Goal: Information Seeking & Learning: Find specific page/section

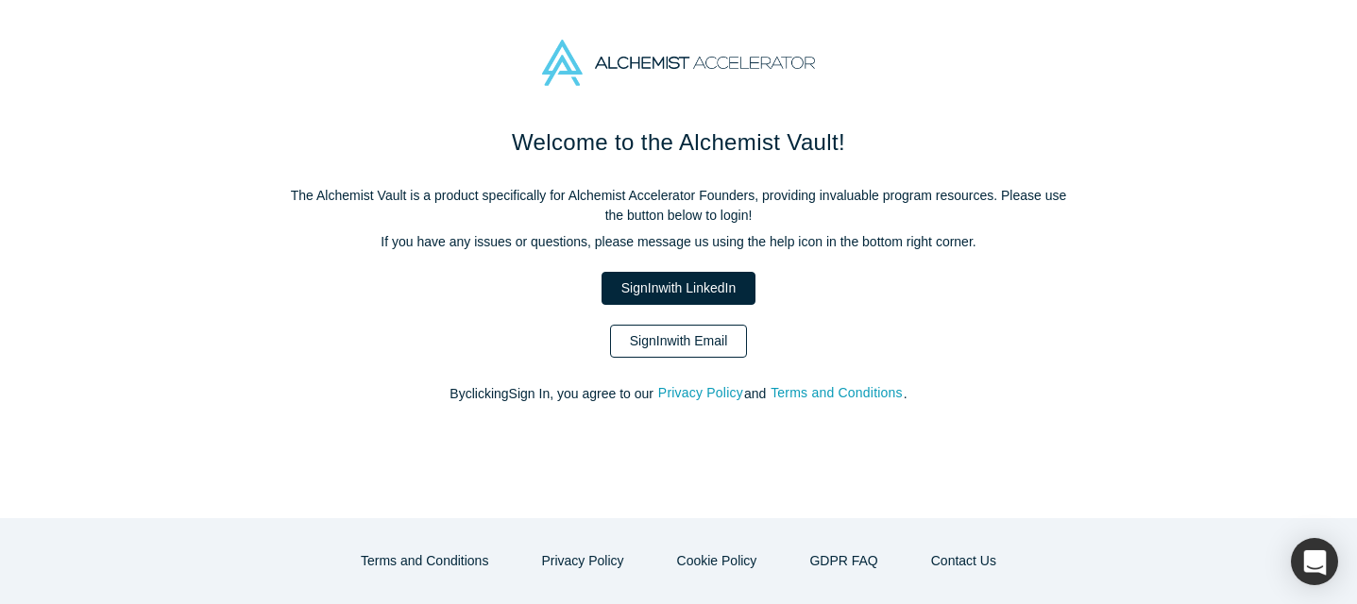
click at [633, 342] on link "Sign In with Email" at bounding box center [679, 341] width 138 height 33
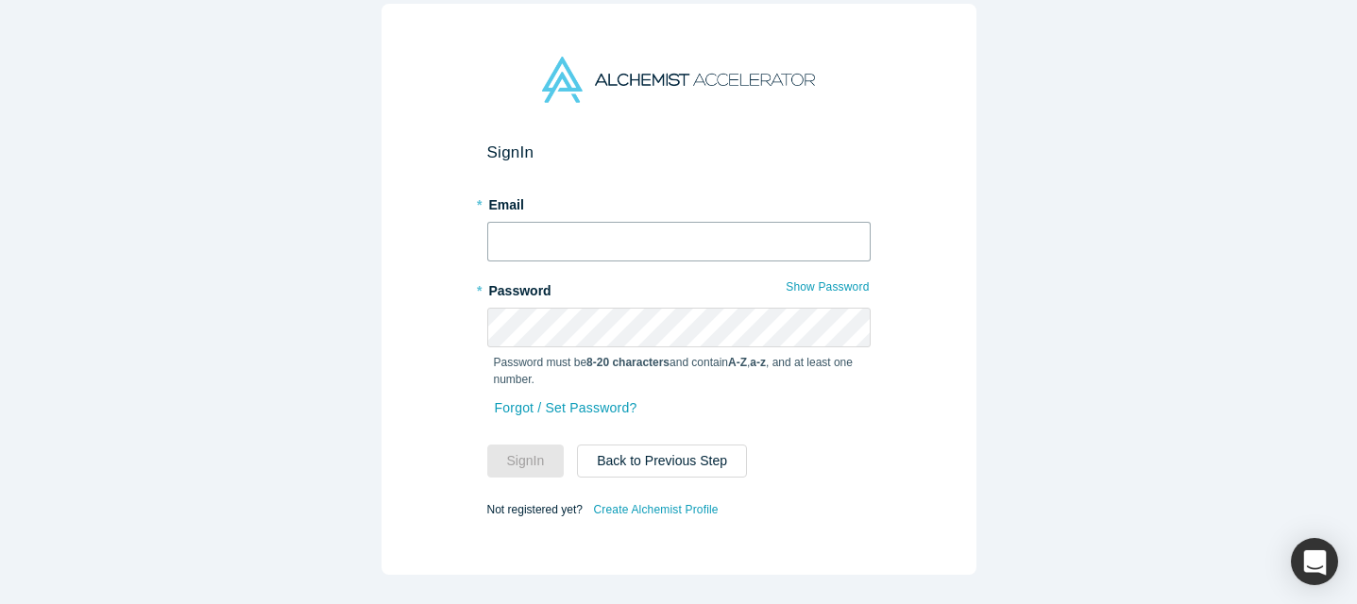
type input "shannon@alchemistaccelerator.com"
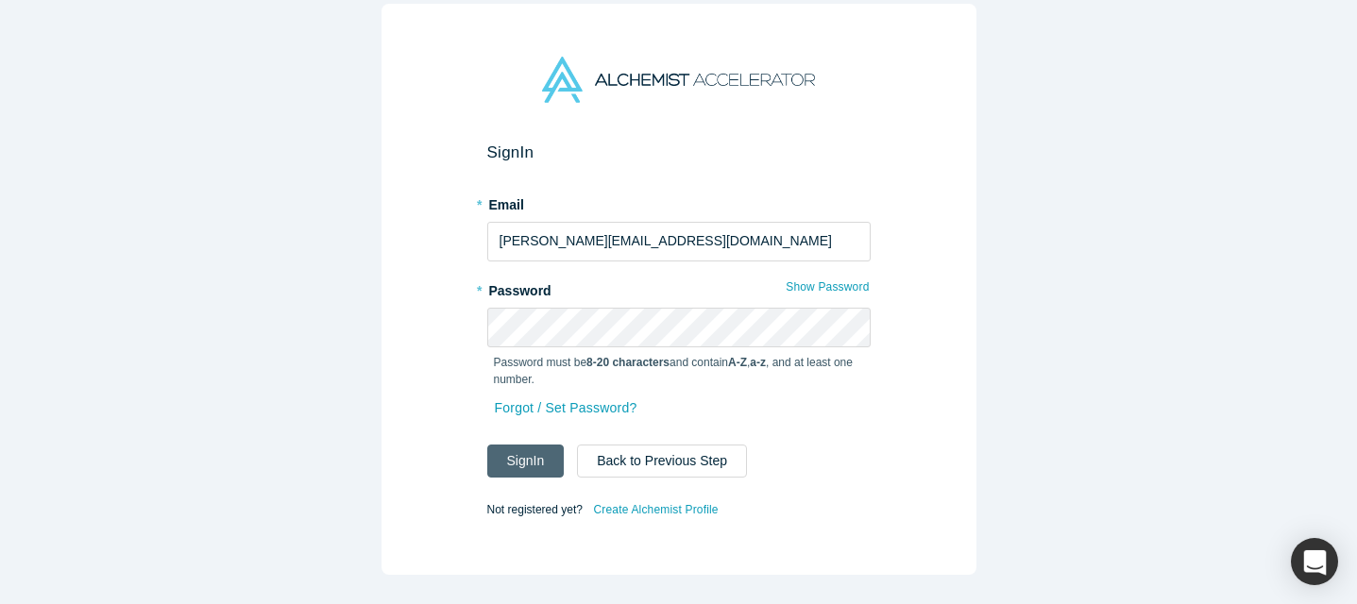
click at [525, 462] on button "Sign In" at bounding box center [525, 461] width 77 height 33
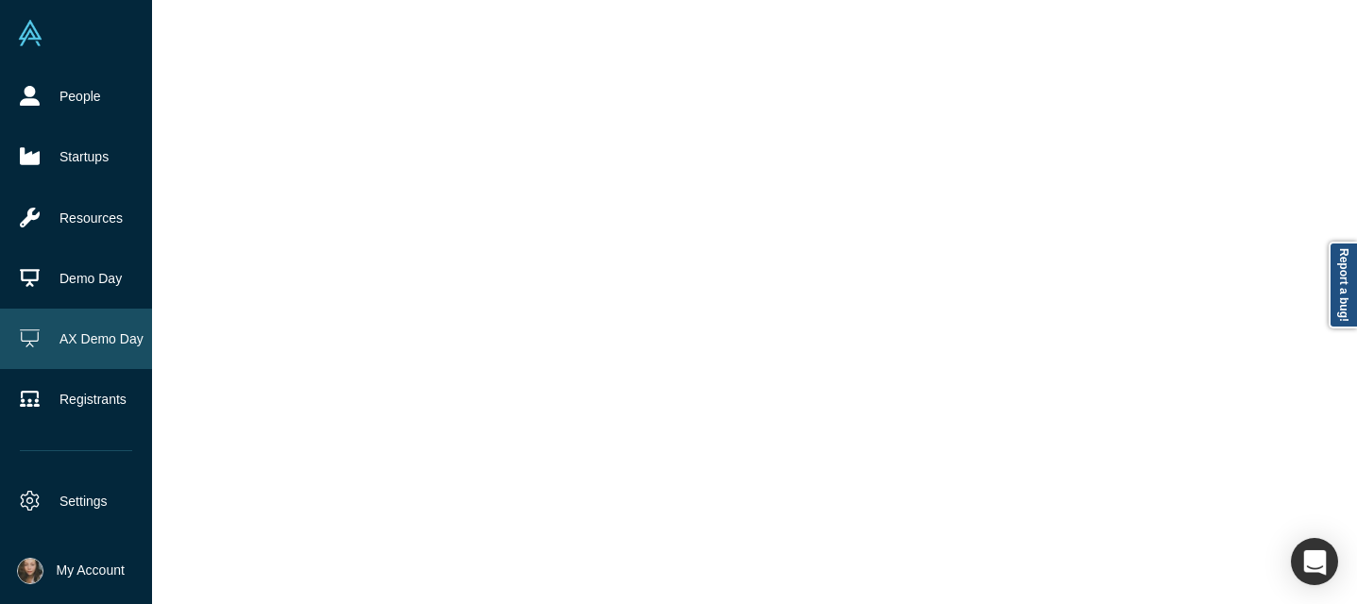
click at [77, 329] on link "AX Demo Day" at bounding box center [76, 339] width 152 height 60
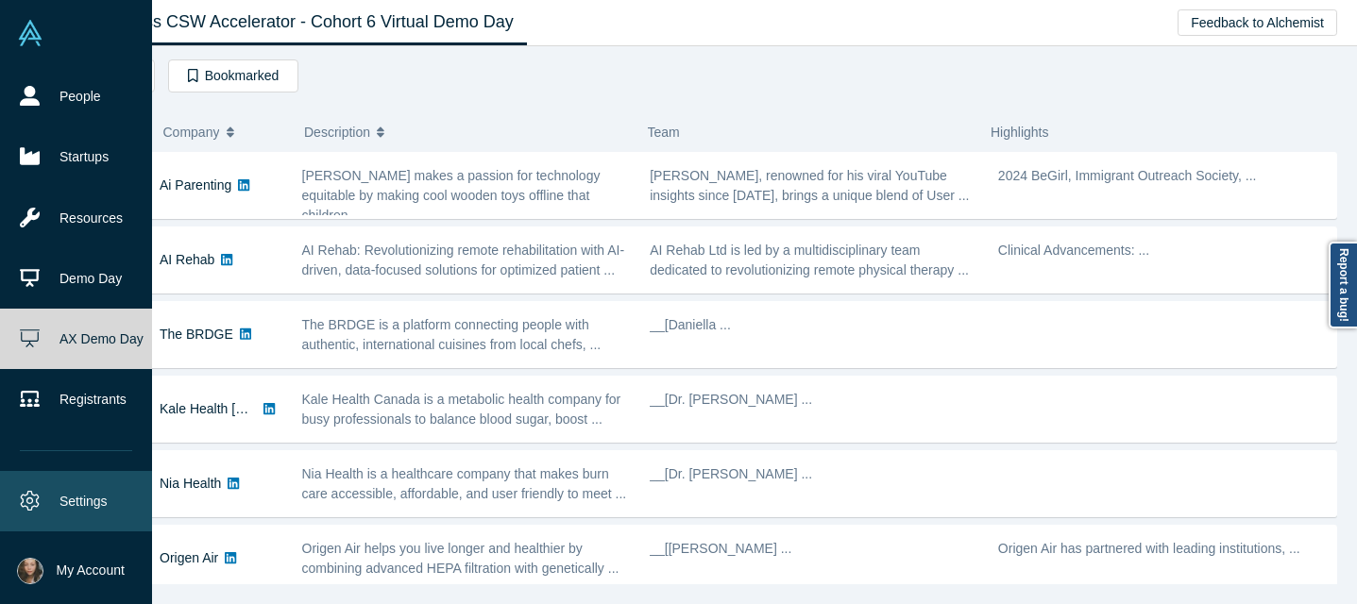
click at [69, 503] on link "Settings" at bounding box center [76, 501] width 152 height 60
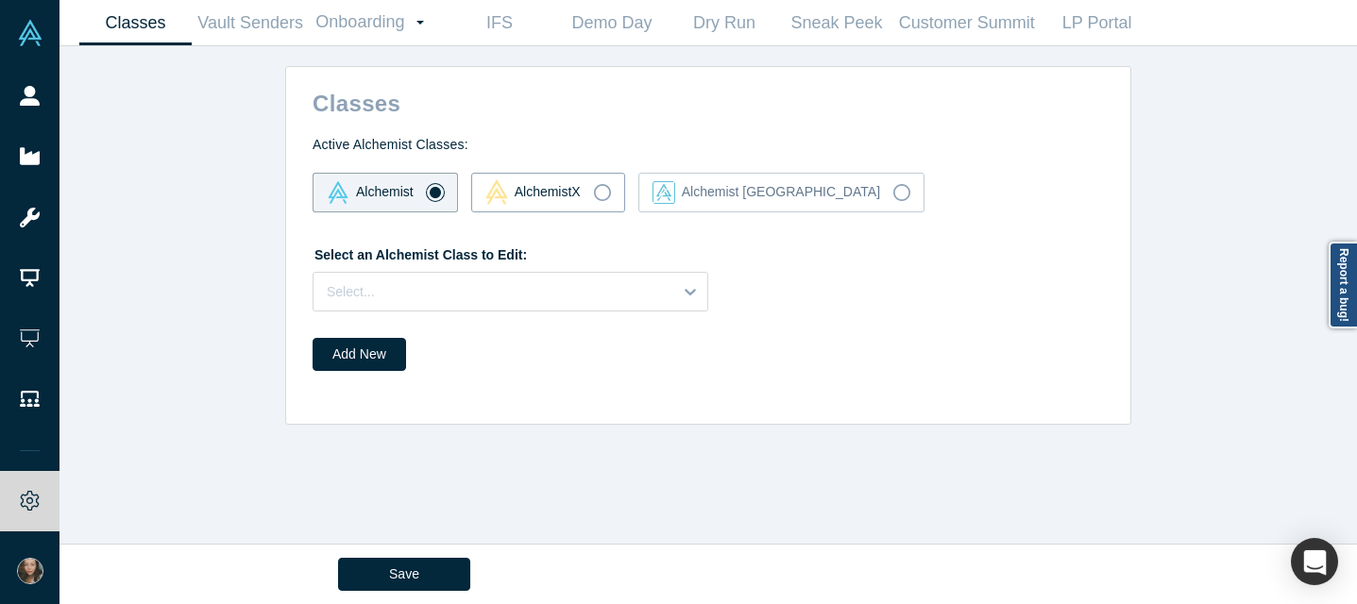
click at [536, 189] on div "AlchemistX" at bounding box center [532, 191] width 95 height 25
click at [0, 0] on input "AlchemistX" at bounding box center [0, 0] width 0 height 0
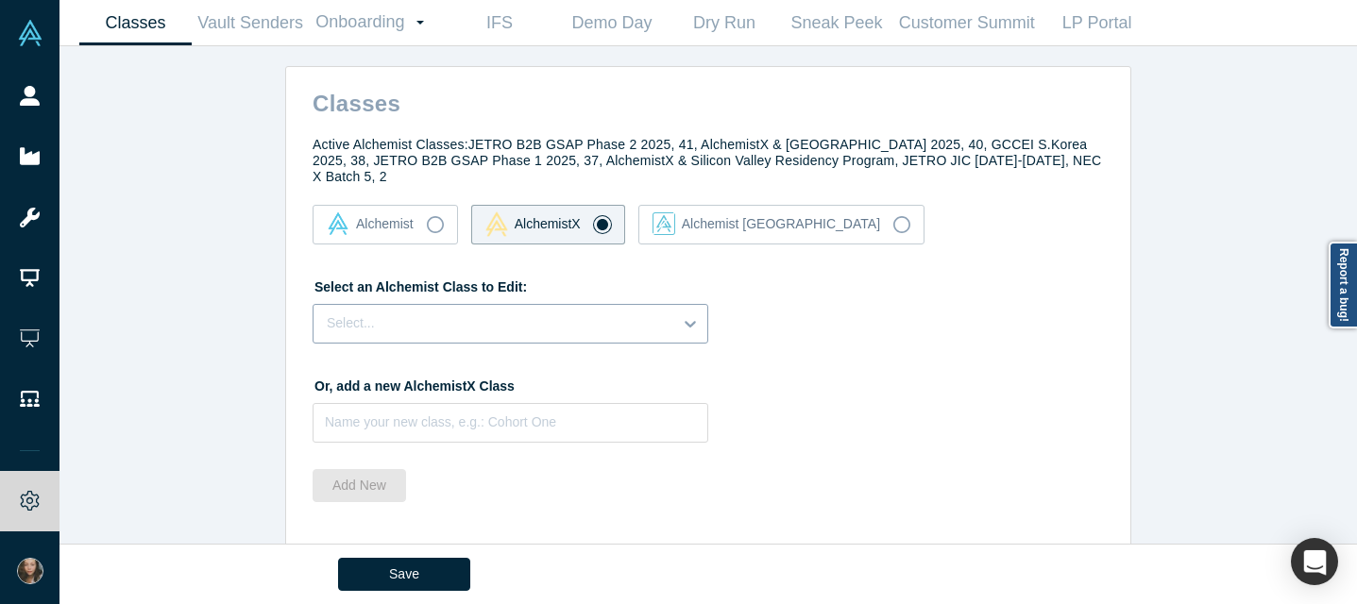
scroll to position [12, 0]
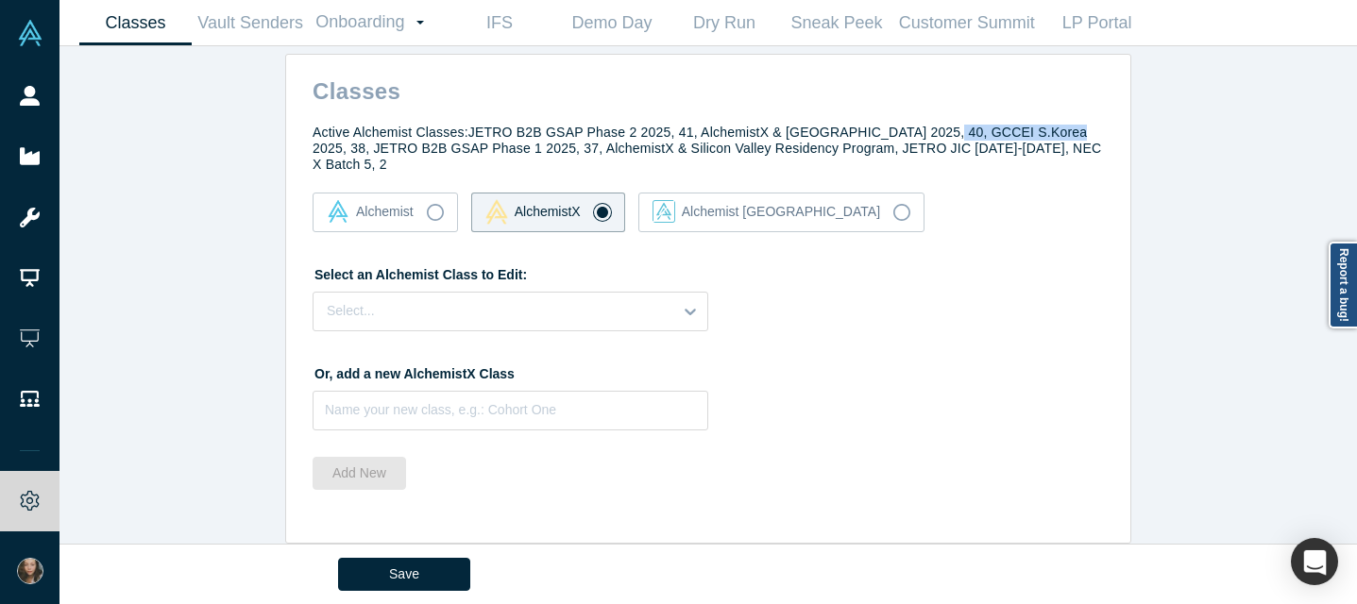
drag, startPoint x: 1067, startPoint y: 128, endPoint x: 940, endPoint y: 130, distance: 126.5
click at [940, 130] on h4 "Active Alchemist Classes: JETRO B2B GSAP Phase 2 2025, 41, AlchemistX & Central…" at bounding box center [707, 148] width 791 height 47
copy h4 "GCCEI S.Korea 2025"
click at [358, 23] on link "Onboarding Dashboard Settings" at bounding box center [376, 22] width 134 height 43
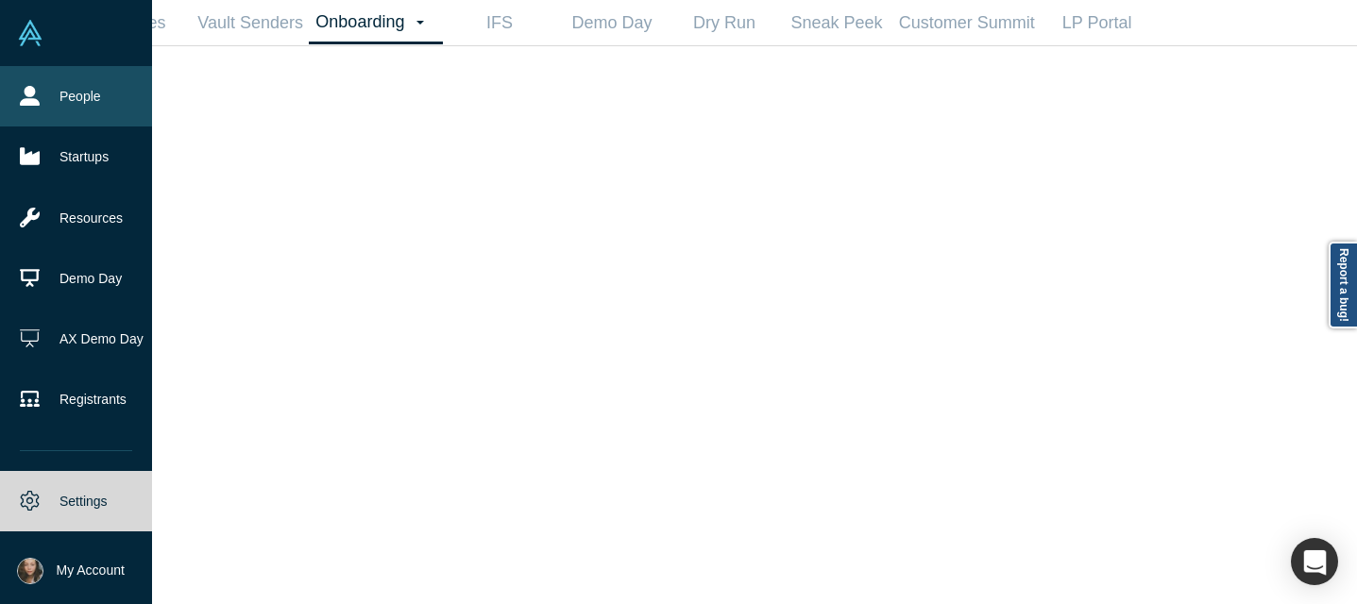
click at [69, 96] on link "People" at bounding box center [76, 96] width 152 height 60
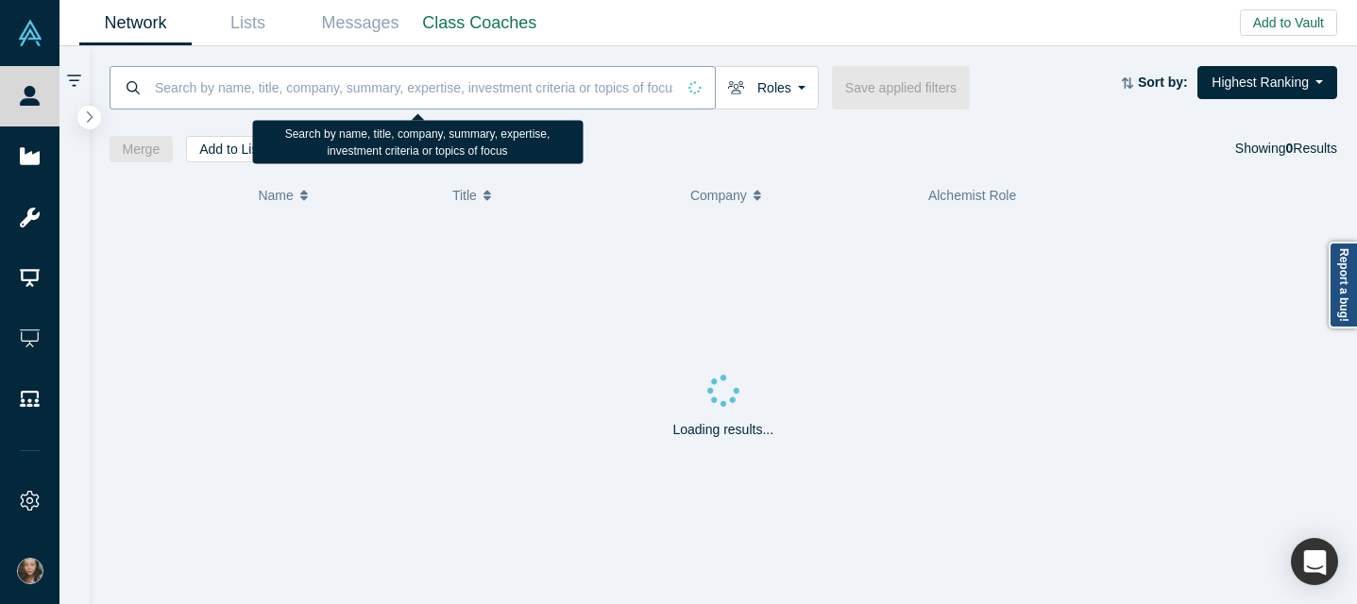
click at [401, 98] on input at bounding box center [414, 87] width 522 height 44
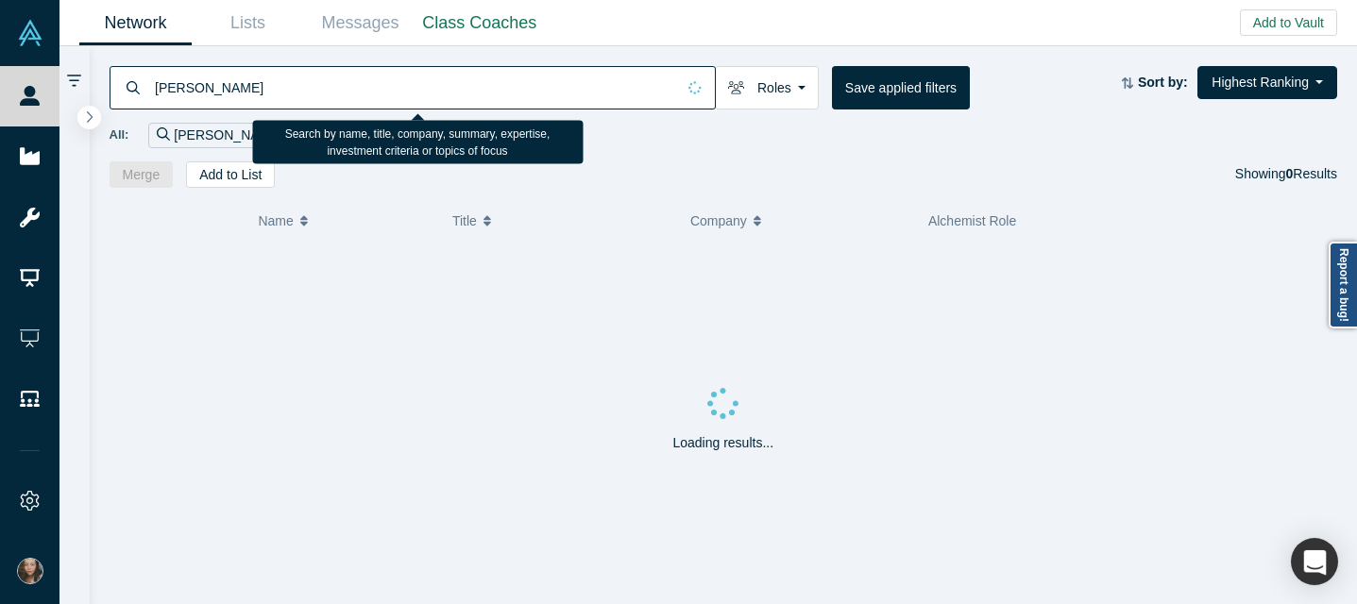
type input "Jay"
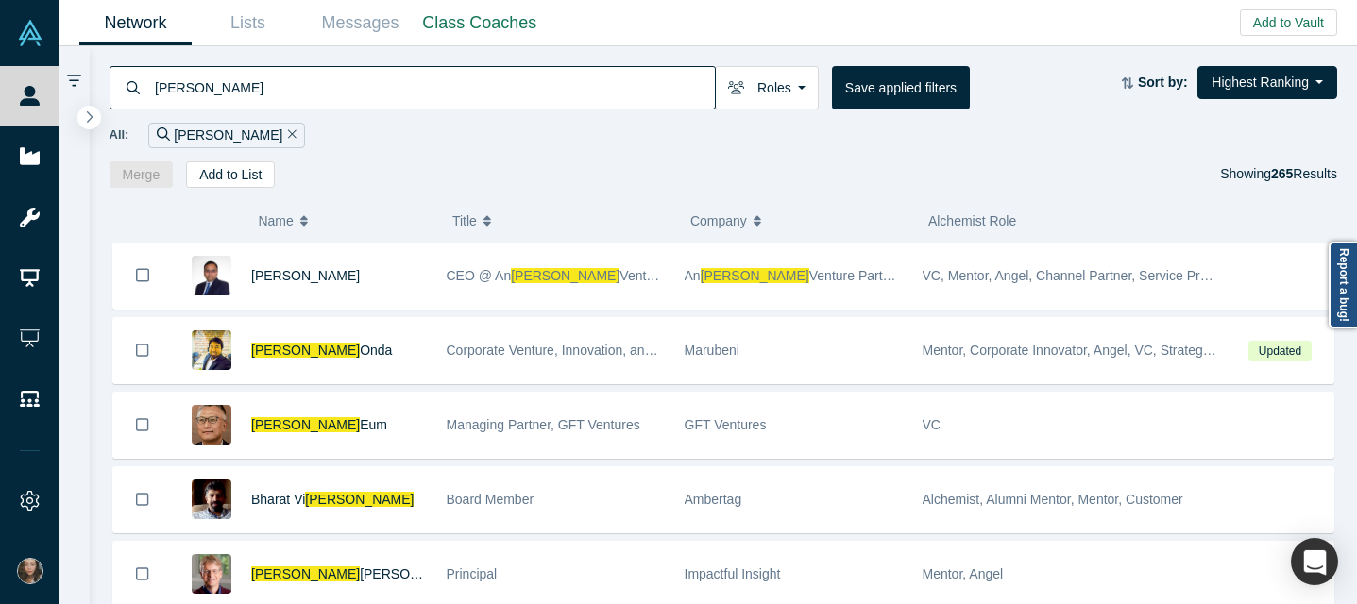
drag, startPoint x: 243, startPoint y: 101, endPoint x: 147, endPoint y: 91, distance: 95.9
click at [147, 91] on div "Jay" at bounding box center [413, 87] width 606 height 43
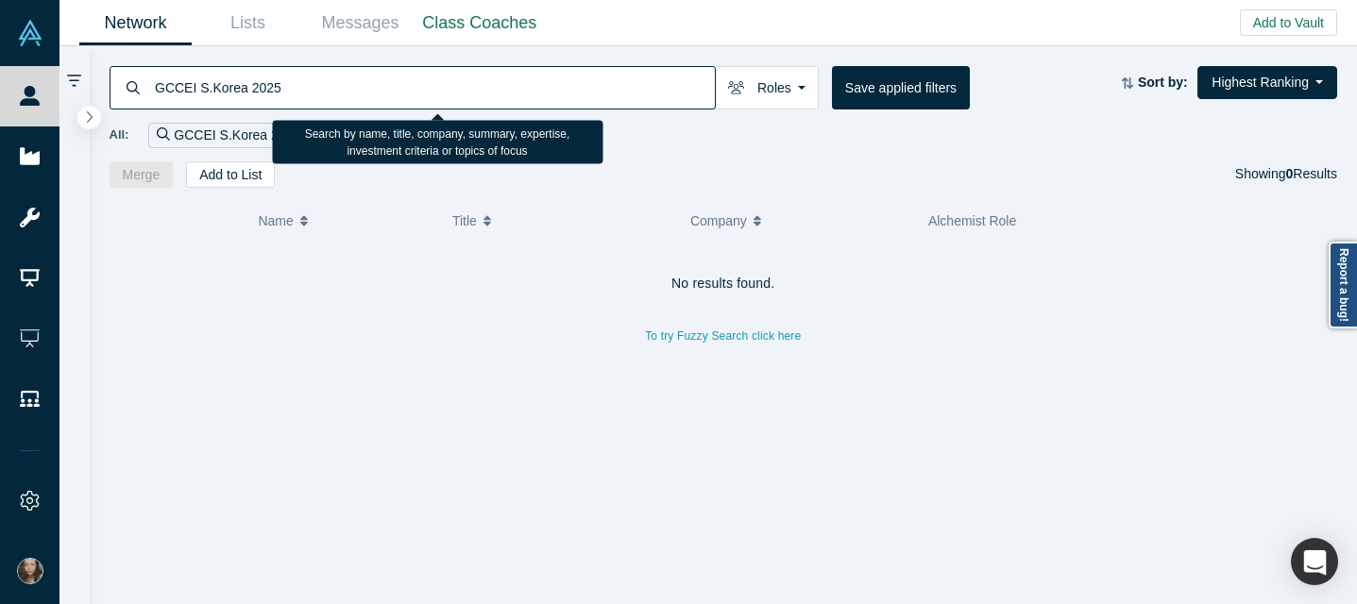
click at [326, 90] on input "GCCEI S.Korea 2025" at bounding box center [434, 87] width 562 height 44
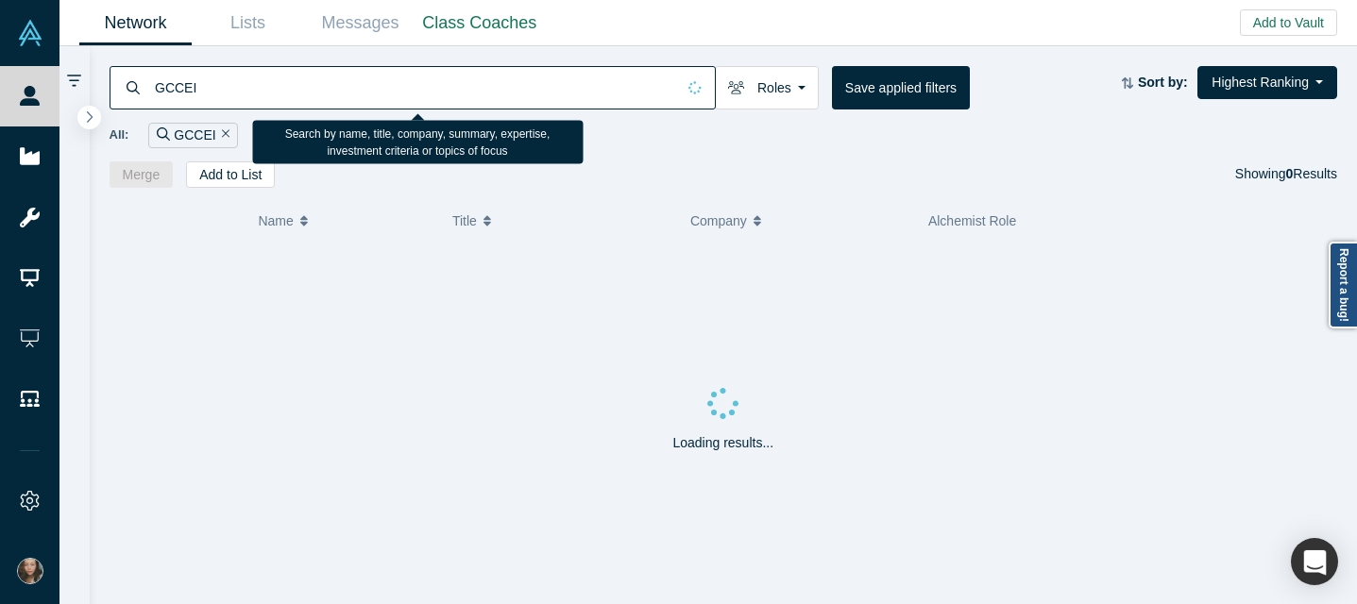
click at [226, 88] on input "GCCEI" at bounding box center [414, 87] width 522 height 44
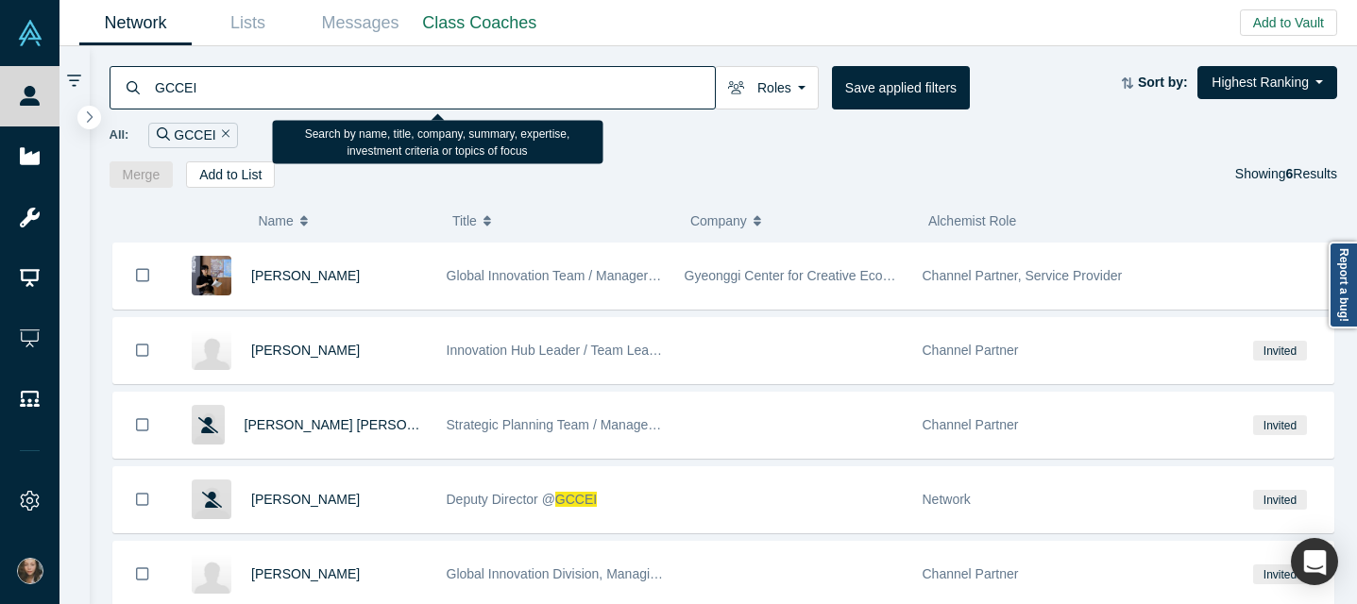
drag, startPoint x: 220, startPoint y: 82, endPoint x: 132, endPoint y: 82, distance: 87.8
click at [132, 82] on div "GCCEI" at bounding box center [413, 87] width 606 height 43
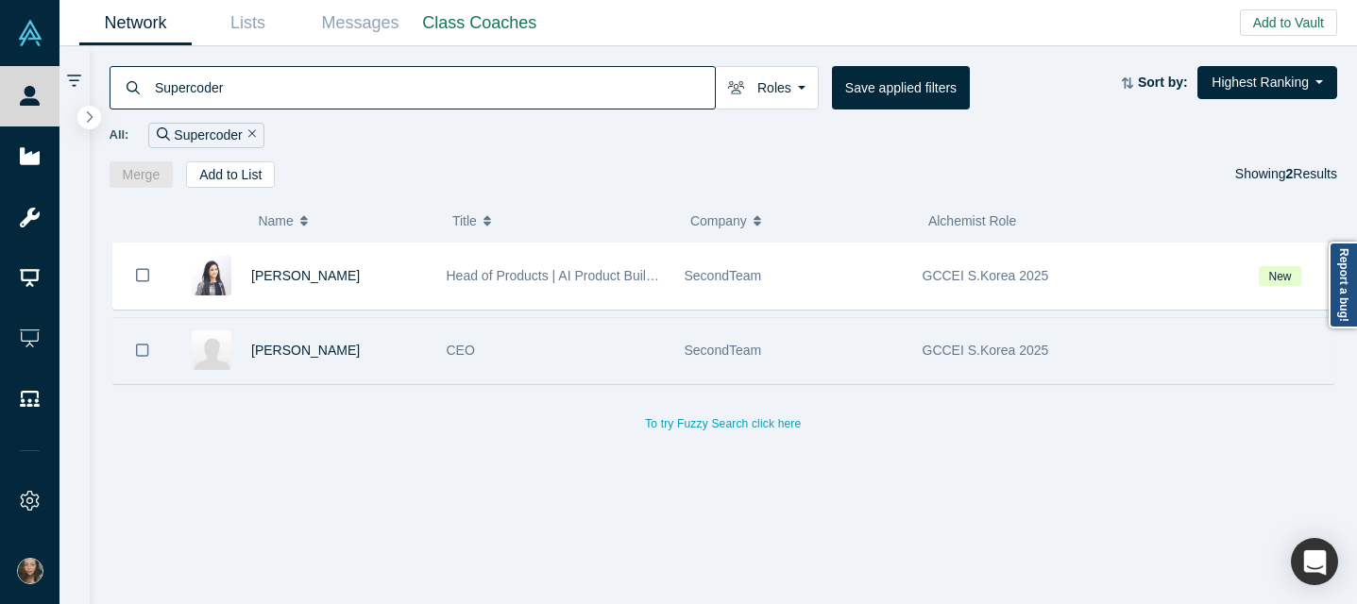
click at [549, 353] on div "CEO" at bounding box center [556, 350] width 218 height 65
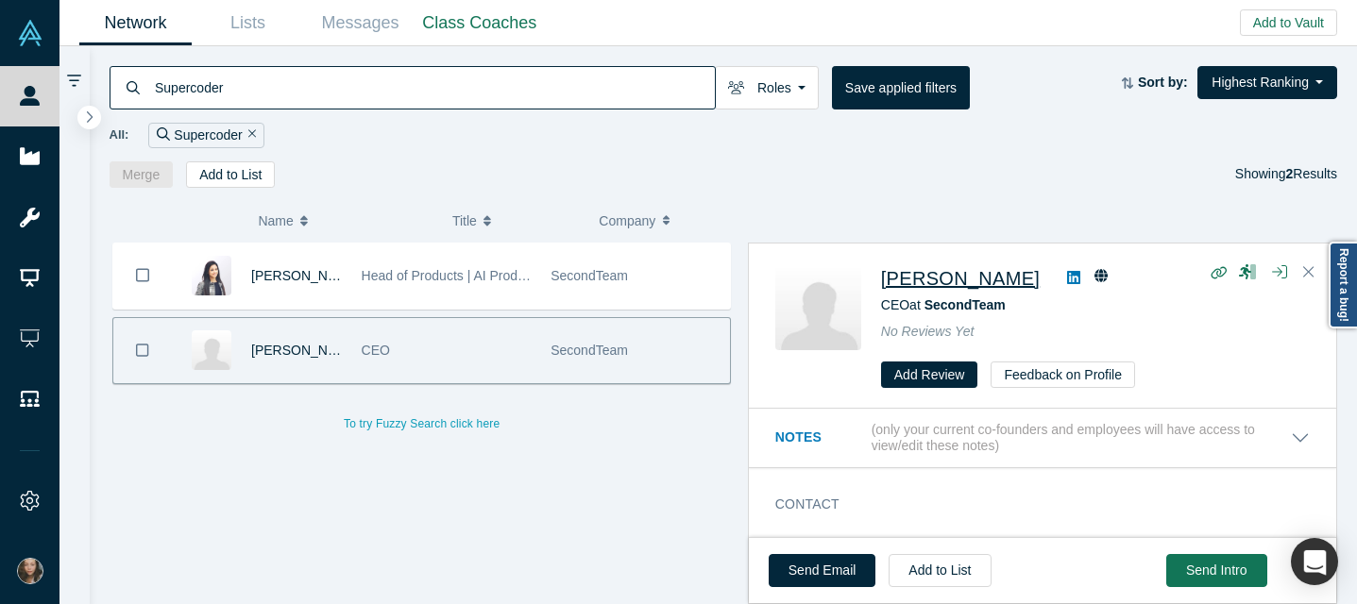
click at [913, 282] on span "Jay Choi" at bounding box center [960, 278] width 159 height 21
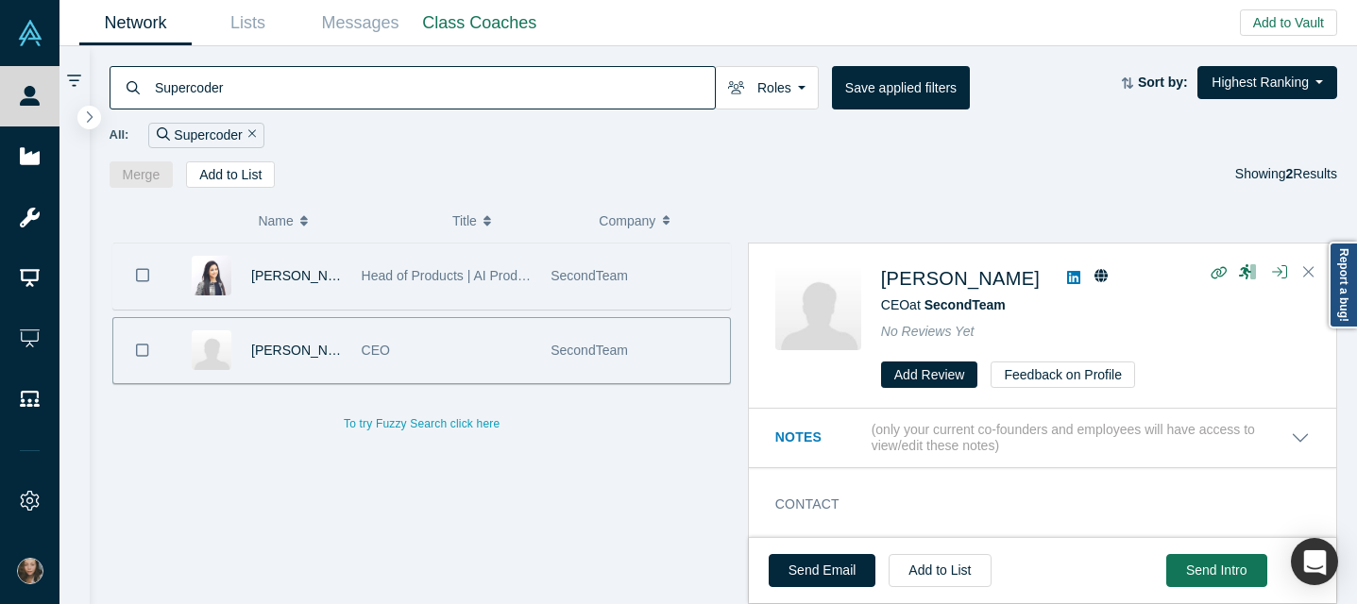
click at [518, 257] on div "Head of Products | AI Product Builder" at bounding box center [447, 276] width 170 height 65
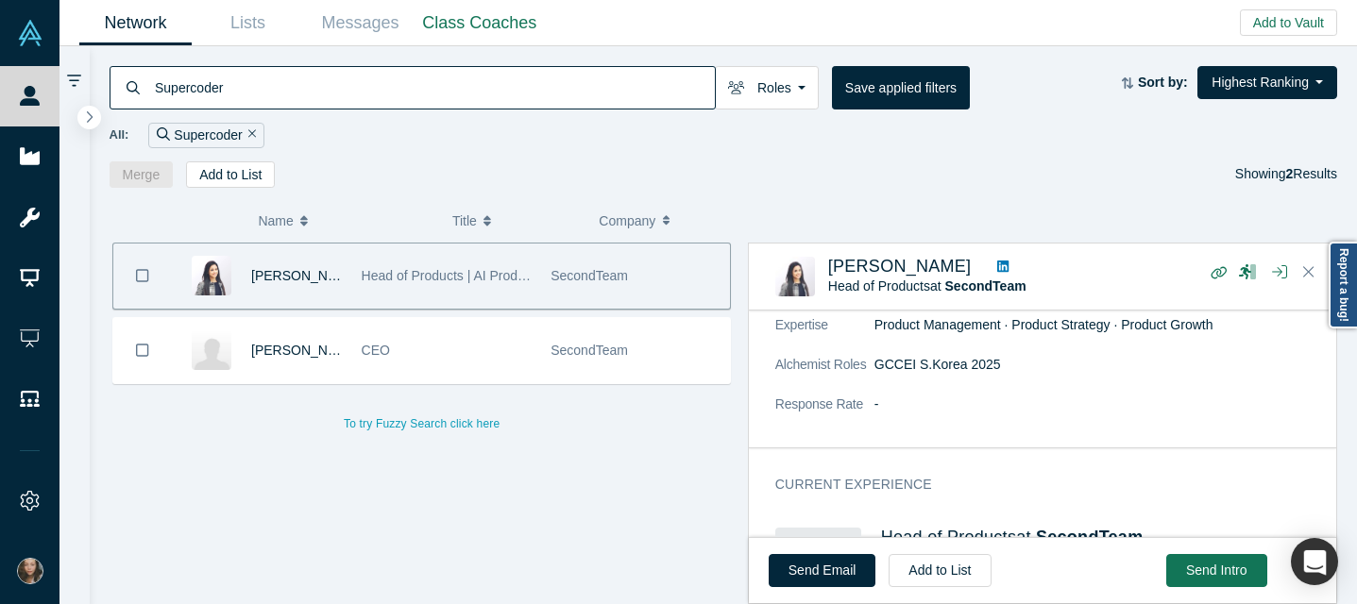
scroll to position [462, 0]
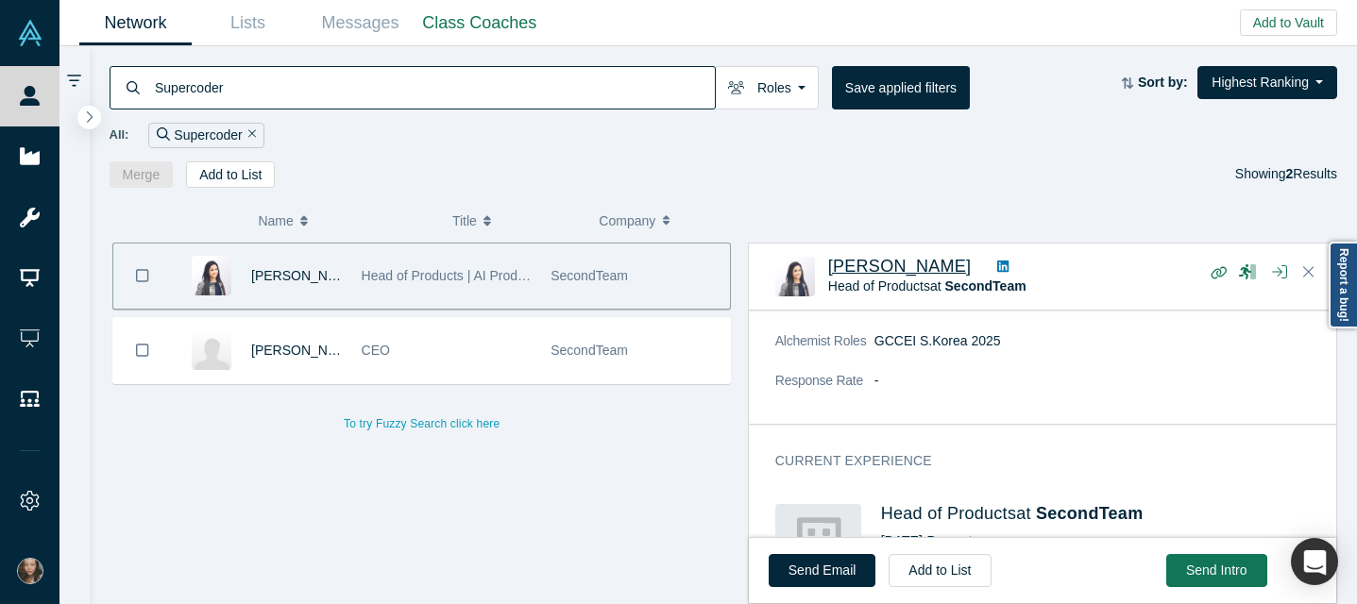
click at [856, 269] on span "Mansi Dhingra" at bounding box center [899, 266] width 143 height 19
click at [526, 81] on input "Supercoder" at bounding box center [434, 87] width 562 height 44
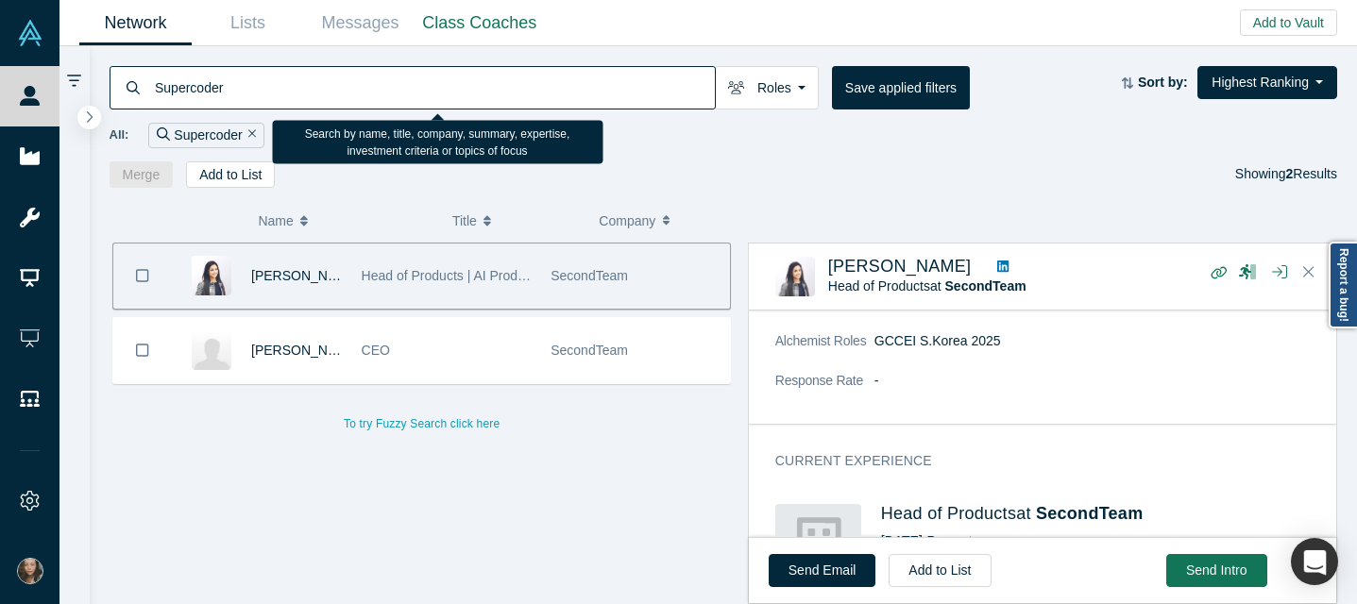
click at [526, 81] on input "Supercoder" at bounding box center [434, 87] width 562 height 44
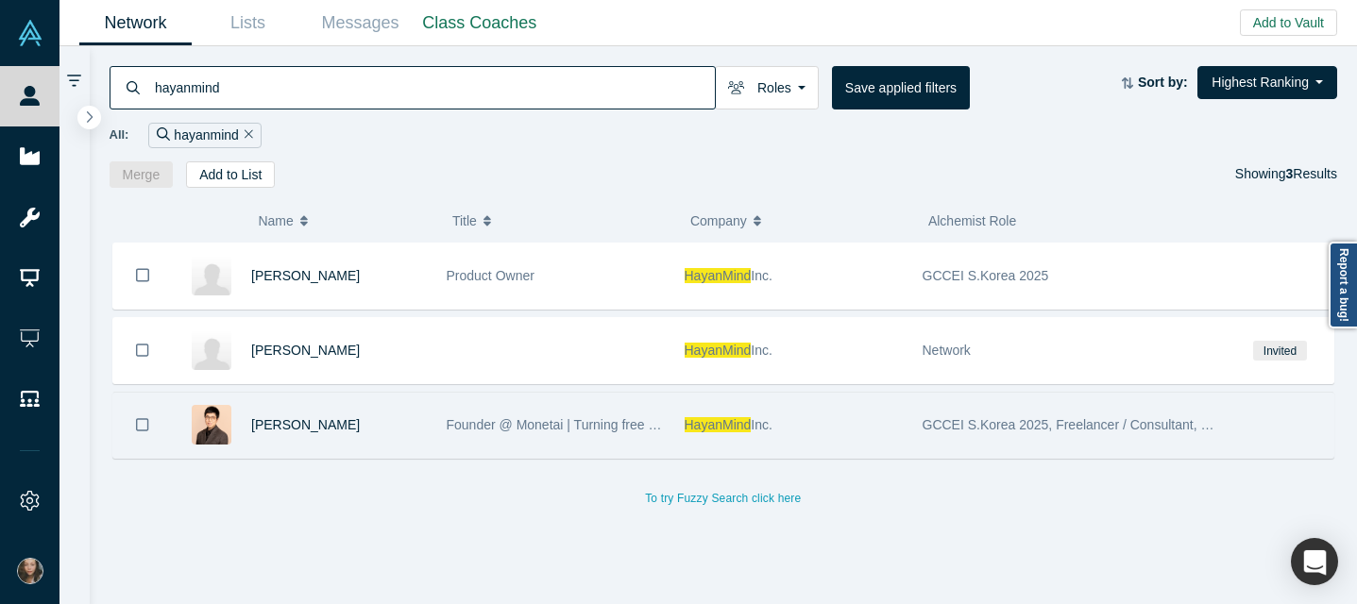
type input "hayanmind"
click at [367, 438] on div "Jay Oh" at bounding box center [339, 425] width 176 height 65
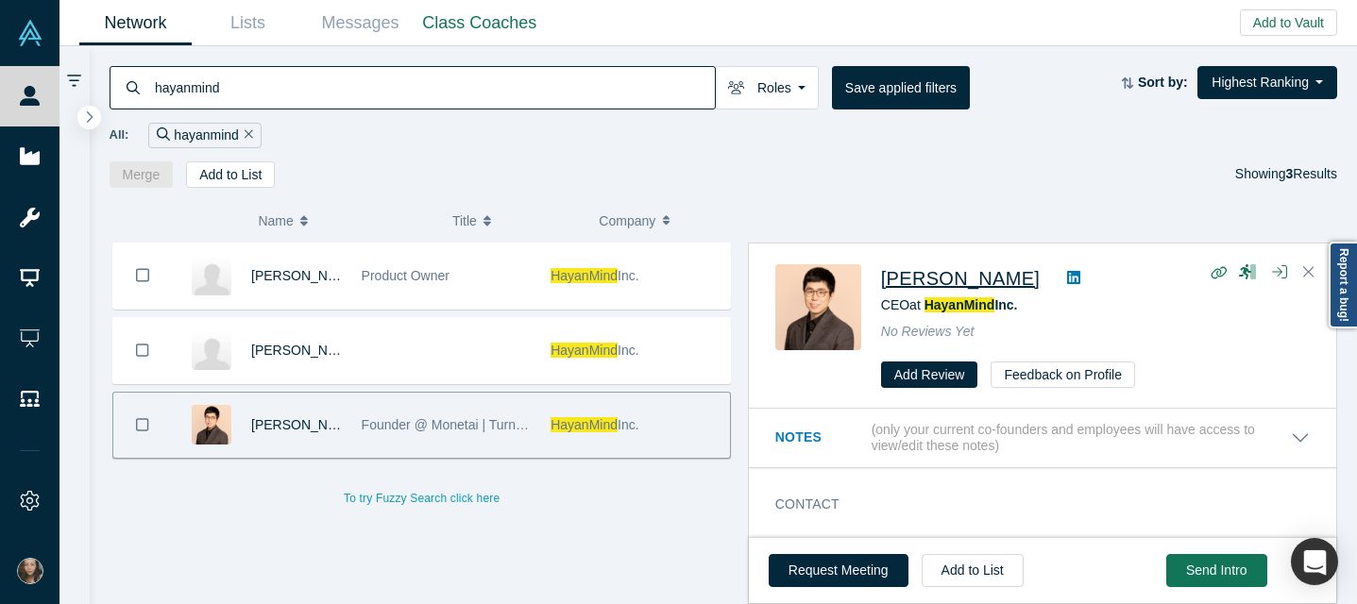
click at [911, 280] on span "Jay Oh" at bounding box center [960, 278] width 159 height 21
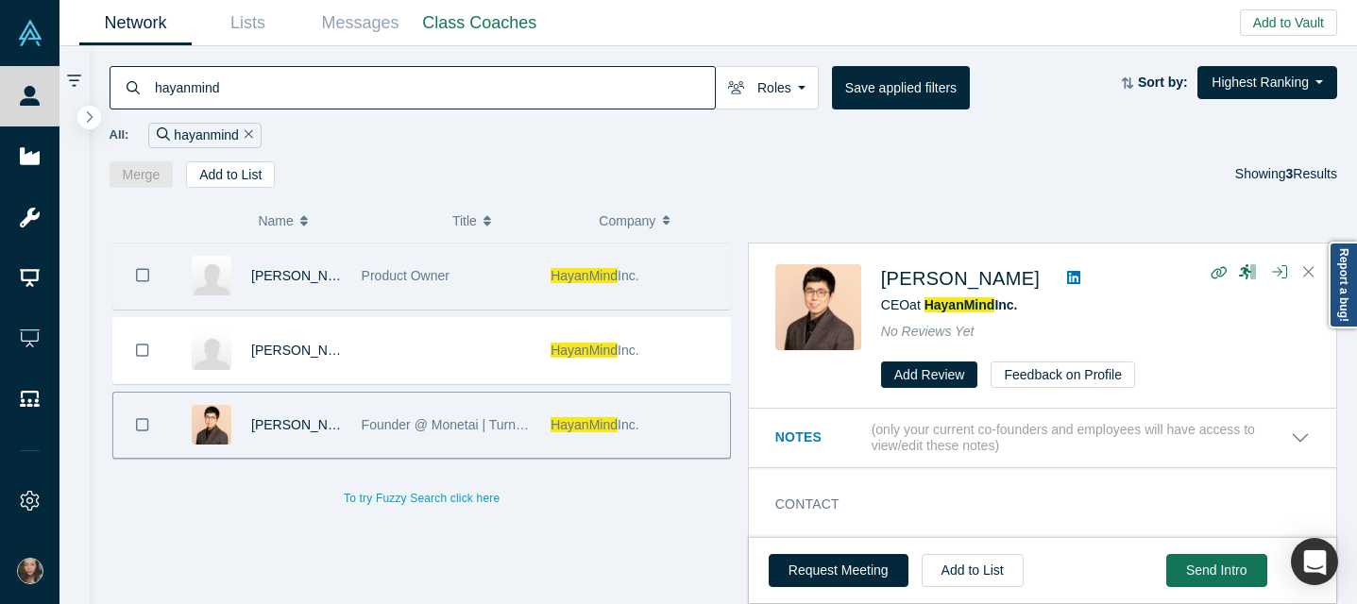
click at [478, 289] on div "Product Owner" at bounding box center [447, 276] width 170 height 65
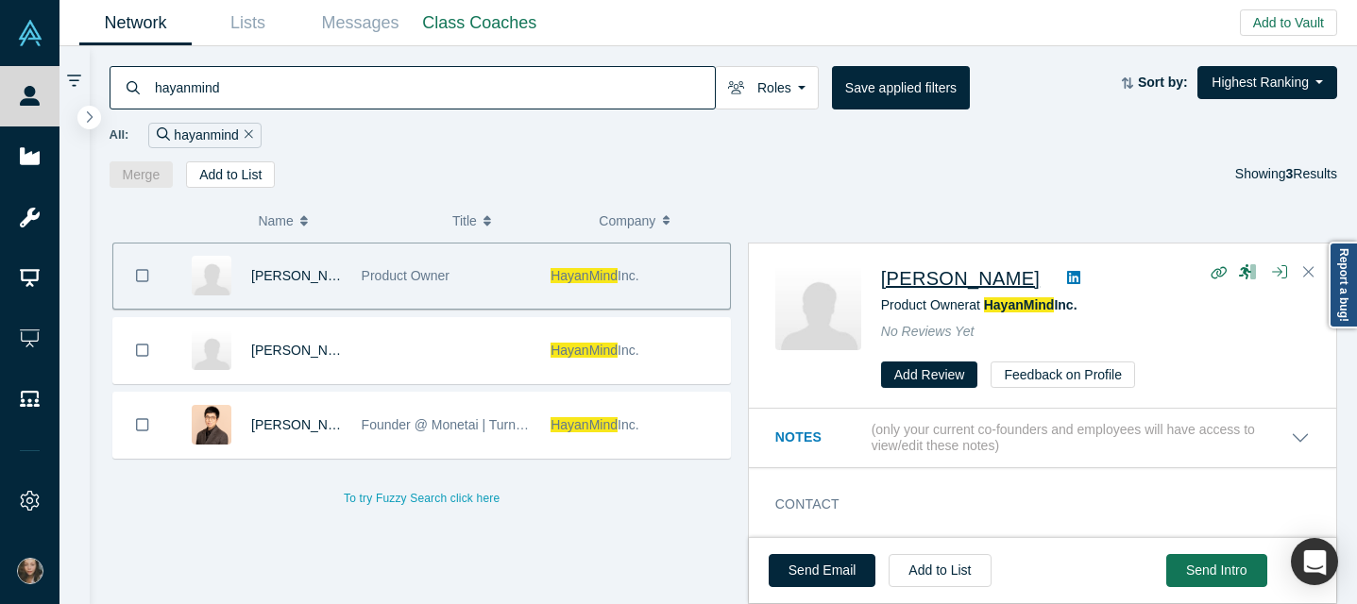
click at [908, 279] on span "Suhan Lee" at bounding box center [960, 278] width 159 height 21
click at [274, 97] on input "hayanmind" at bounding box center [434, 87] width 562 height 44
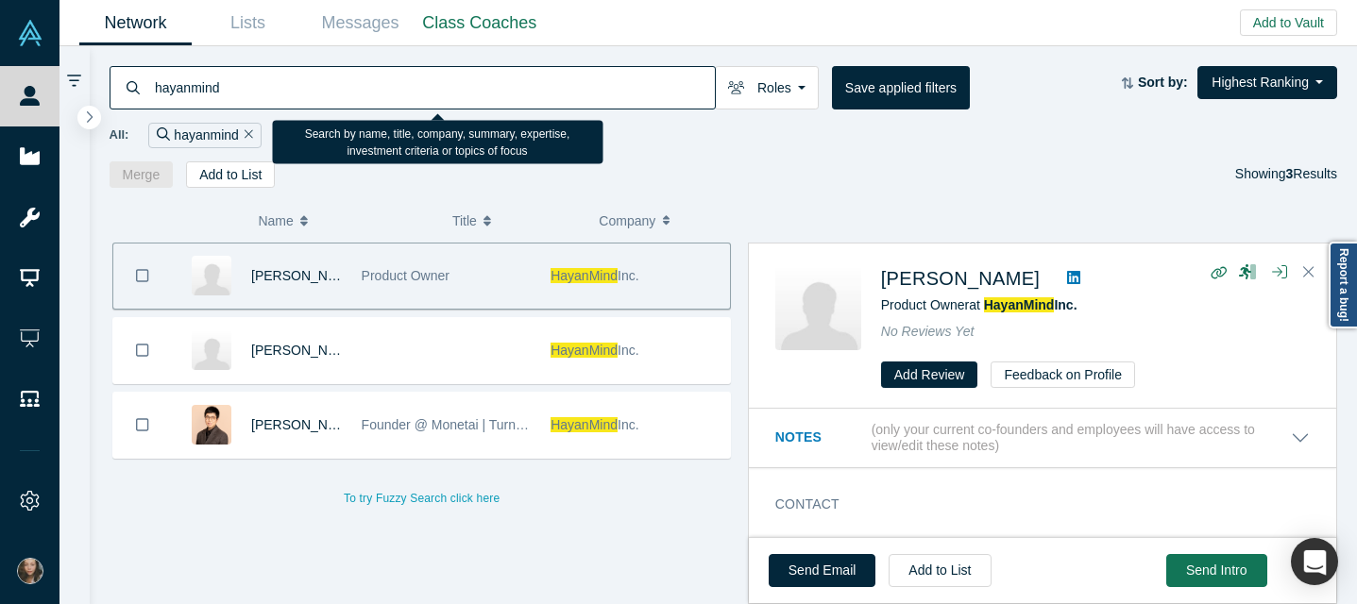
click at [274, 97] on input "hayanmind" at bounding box center [434, 87] width 562 height 44
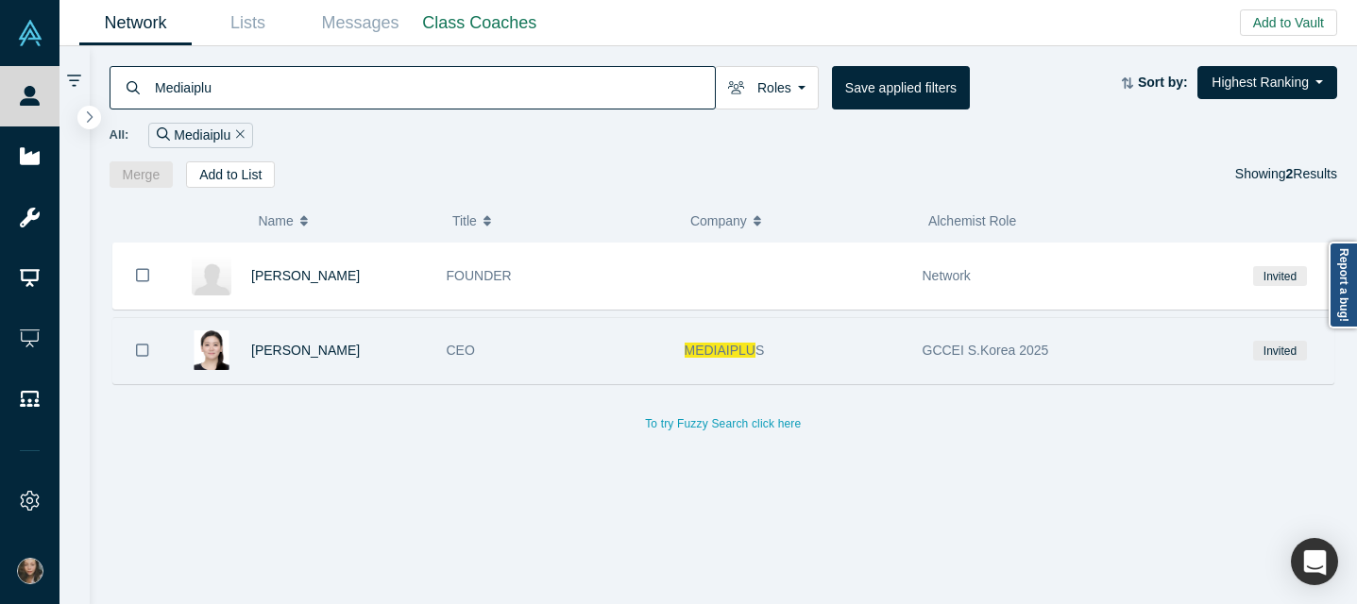
click at [370, 355] on div "Jihee Jung" at bounding box center [339, 350] width 176 height 65
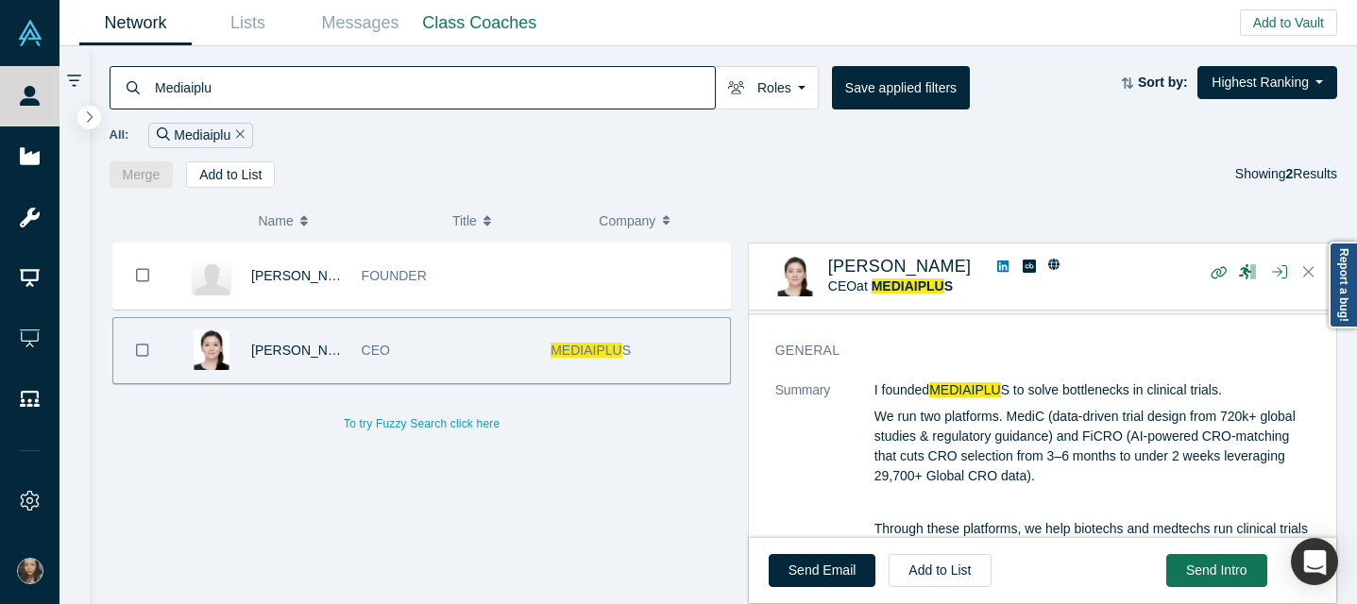
scroll to position [219, 0]
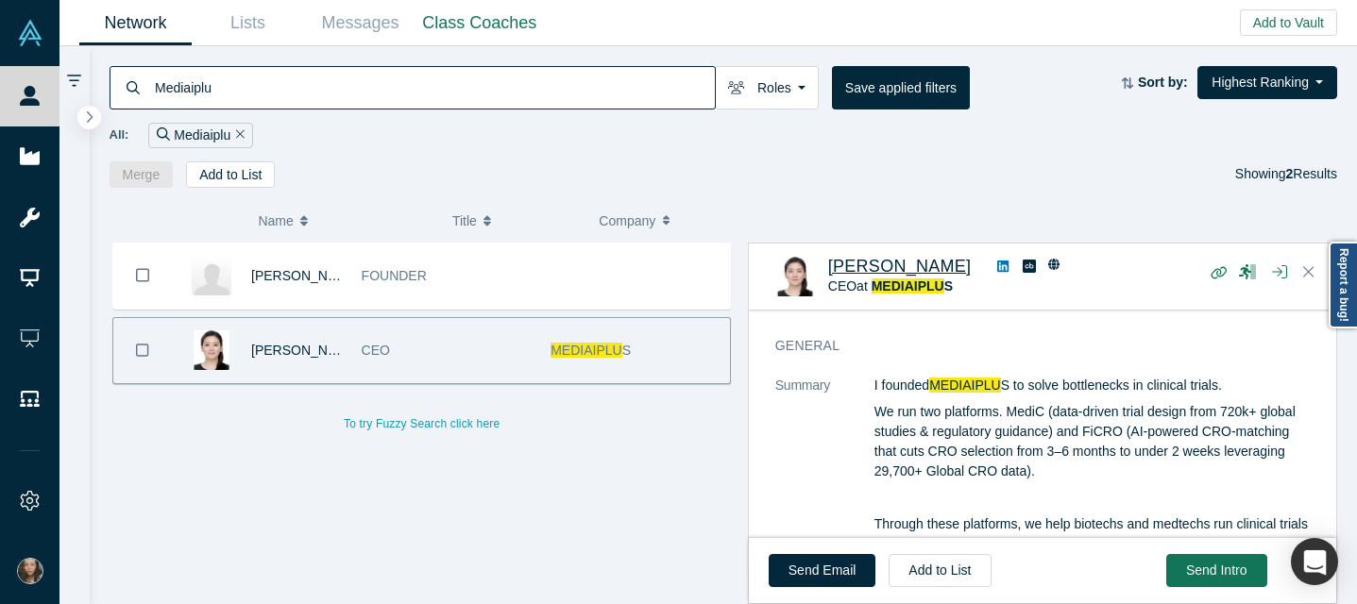
click at [891, 263] on span "Jihee Jung" at bounding box center [899, 266] width 143 height 19
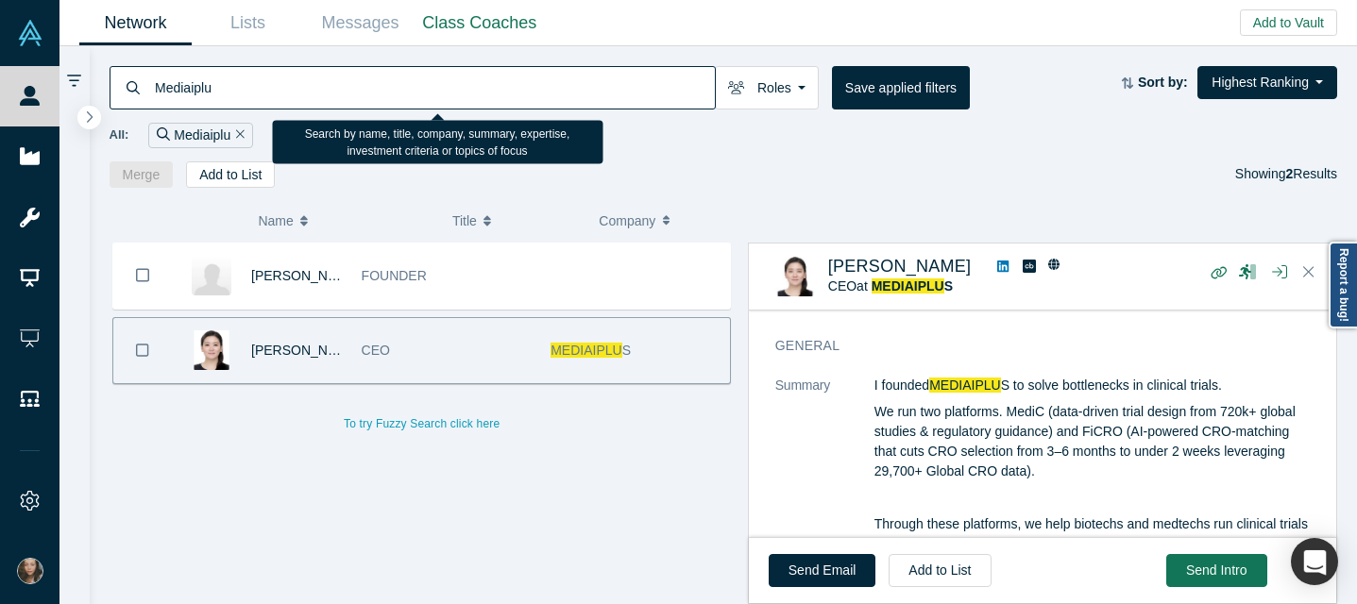
drag, startPoint x: 259, startPoint y: 103, endPoint x: 127, endPoint y: 102, distance: 131.2
click at [127, 103] on div "Mediaiplu" at bounding box center [413, 87] width 606 height 43
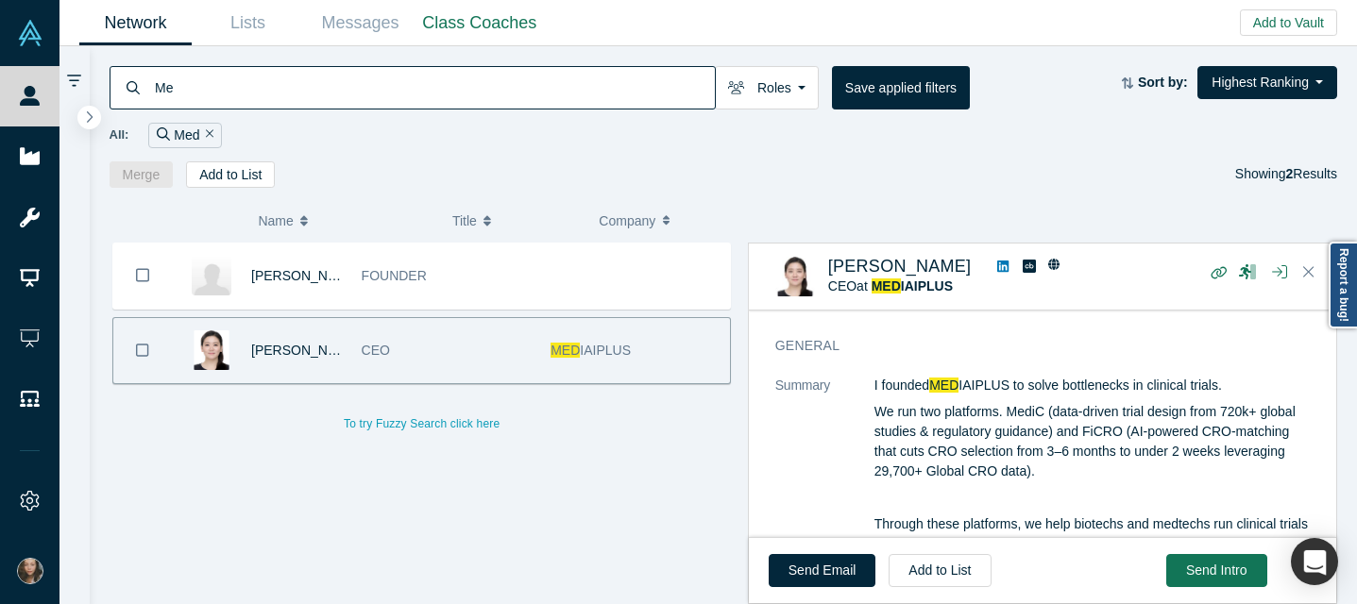
type input "M"
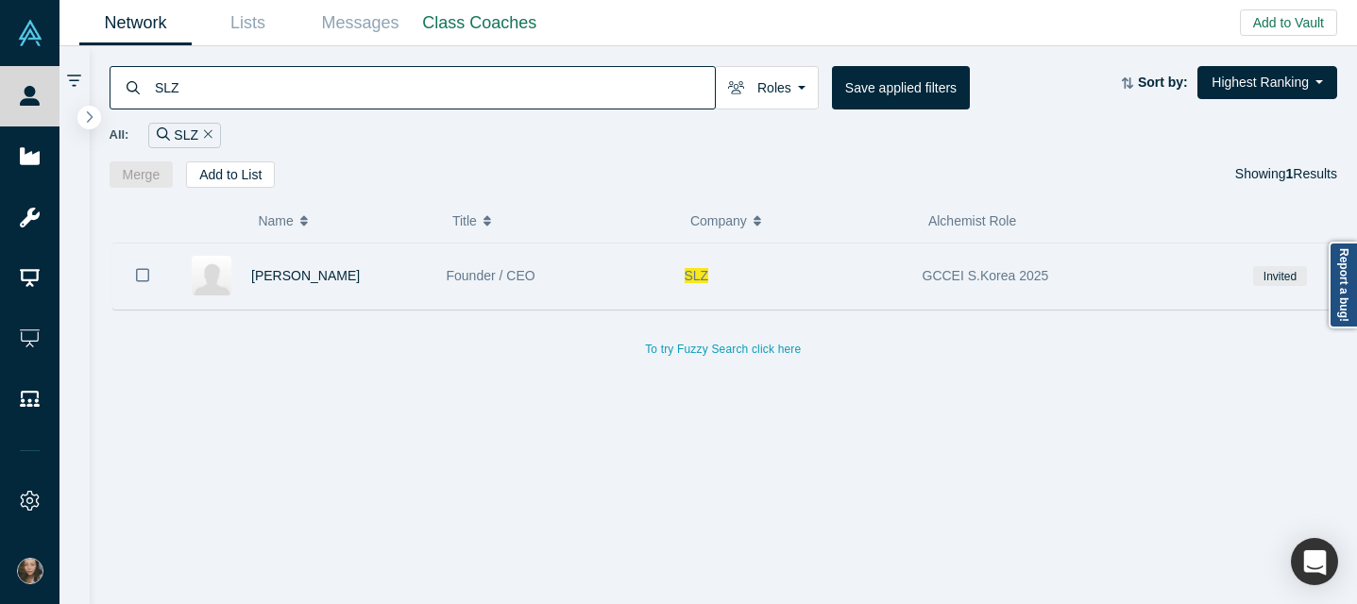
type input "SLZ"
click at [362, 294] on div "[PERSON_NAME]" at bounding box center [339, 276] width 176 height 65
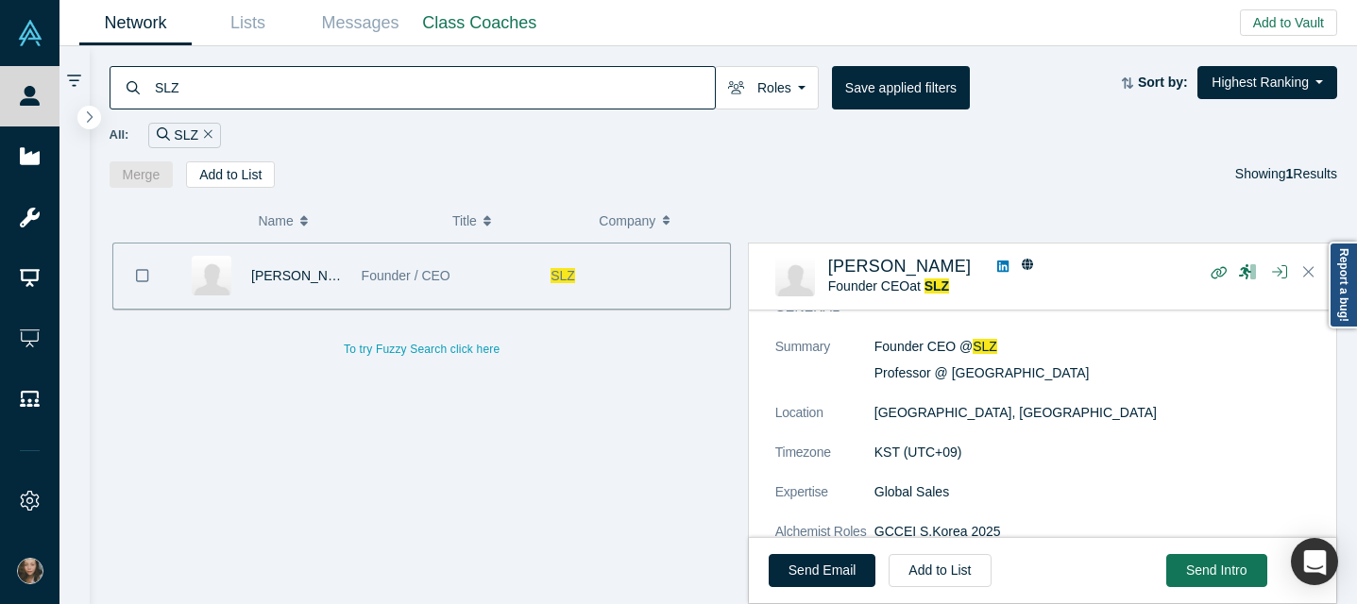
scroll to position [235, 0]
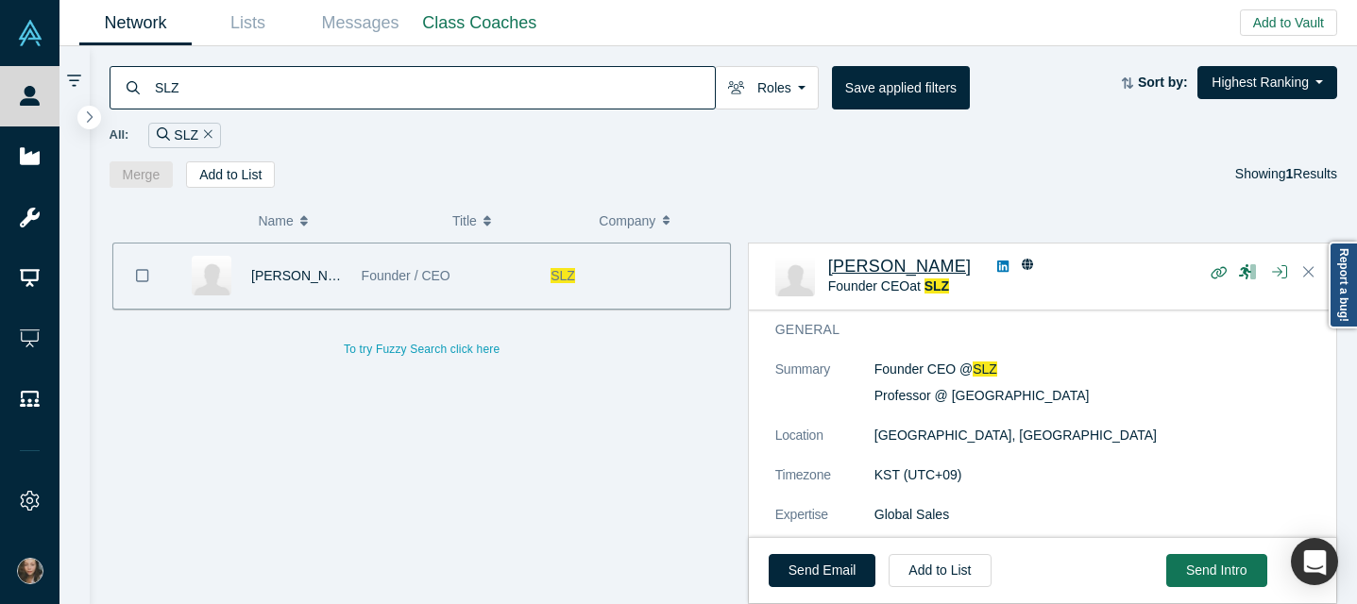
click at [865, 263] on span "[PERSON_NAME]" at bounding box center [899, 266] width 143 height 19
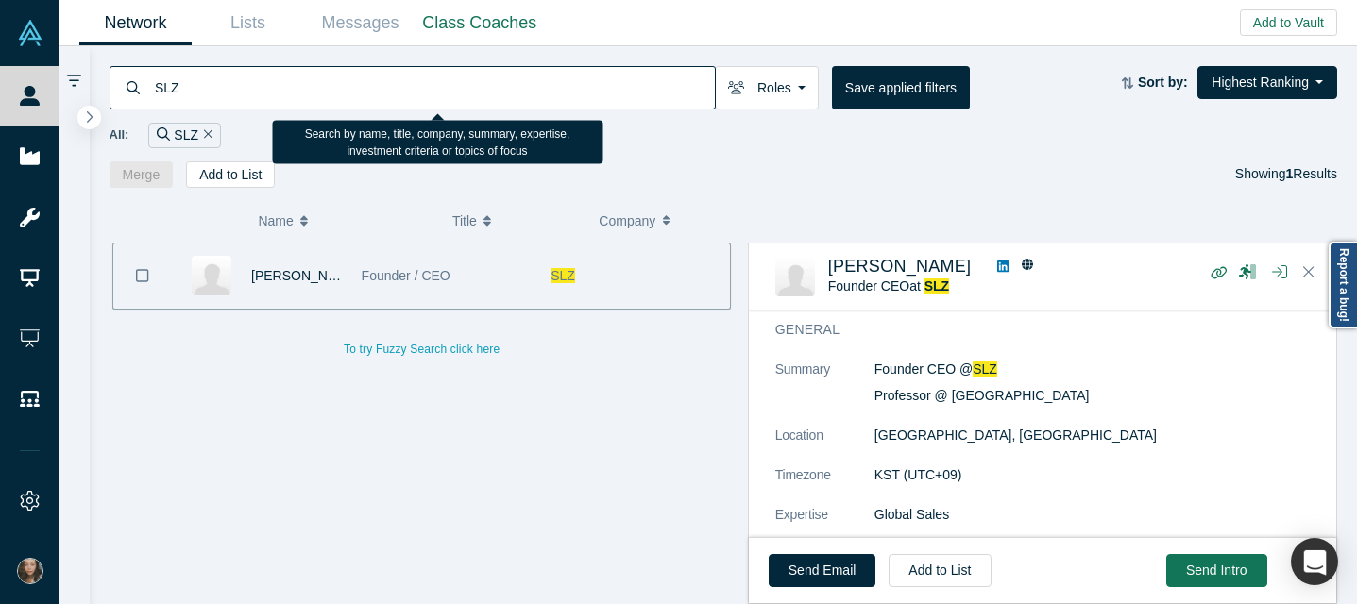
drag, startPoint x: 246, startPoint y: 77, endPoint x: 278, endPoint y: 95, distance: 35.9
click at [278, 95] on input "SLZ" at bounding box center [434, 87] width 562 height 44
